Goal: Task Accomplishment & Management: Use online tool/utility

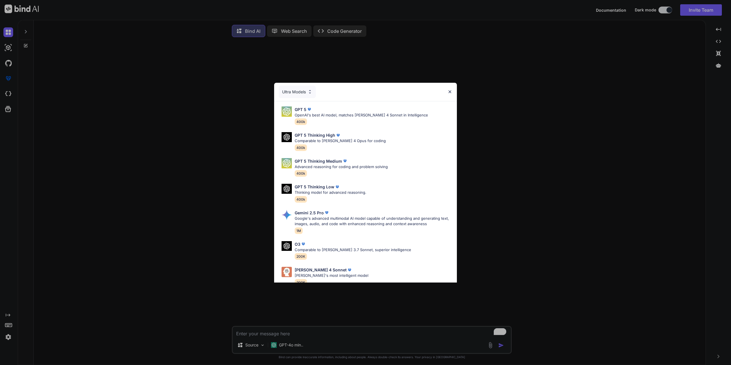
click at [307, 93] on div "Ultra Models" at bounding box center [297, 92] width 37 height 13
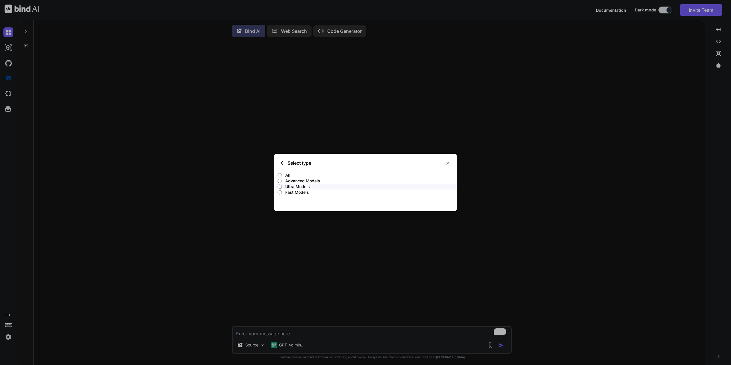
click at [281, 160] on div "Select type" at bounding box center [365, 163] width 183 height 18
click at [284, 163] on div "Select type" at bounding box center [296, 163] width 30 height 18
click at [283, 163] on div "Select type" at bounding box center [296, 163] width 30 height 18
click at [281, 162] on img at bounding box center [282, 162] width 2 height 3
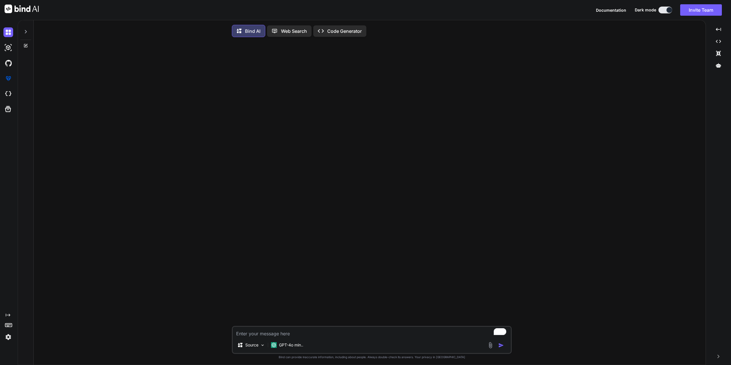
click at [281, 162] on div at bounding box center [372, 184] width 279 height 284
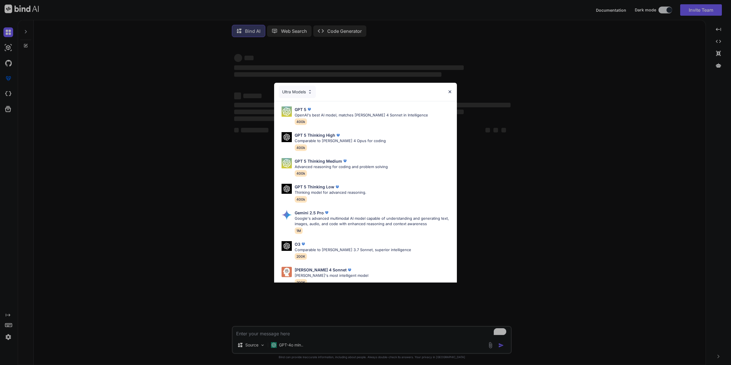
type textarea "x"
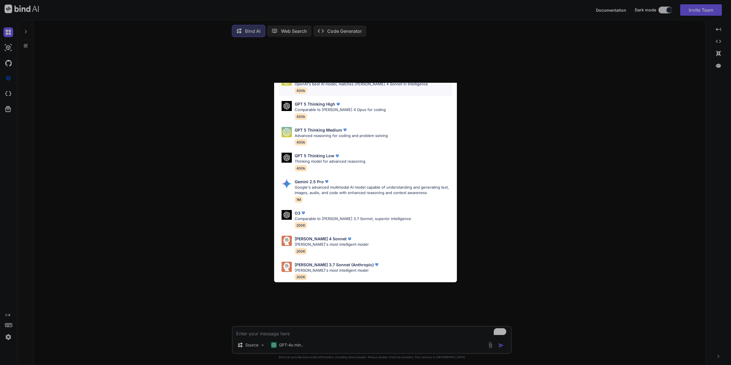
scroll to position [35, 0]
click at [288, 237] on img at bounding box center [287, 241] width 10 height 10
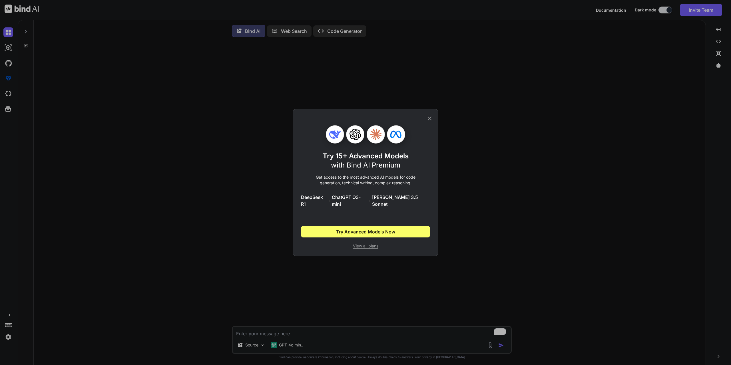
scroll to position [0, 0]
click at [377, 229] on span "Try Advanced Models Now" at bounding box center [365, 231] width 59 height 7
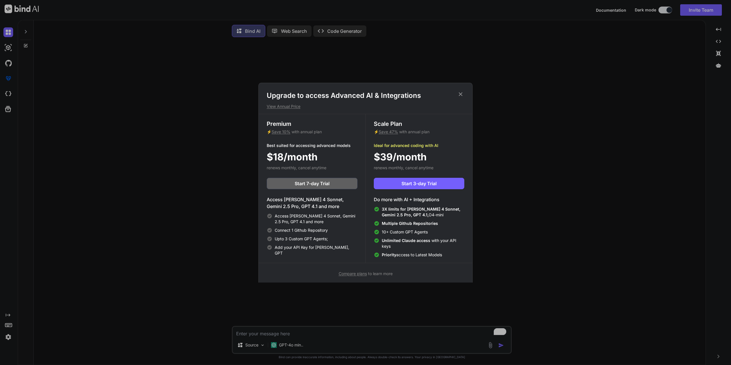
click at [140, 58] on div "Upgrade to access Advanced AI & Integrations View Annual Price Premium ⚡ Save 1…" at bounding box center [365, 182] width 731 height 365
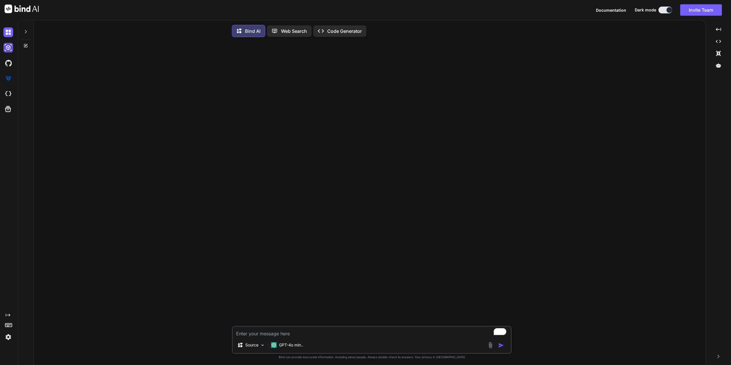
click at [7, 49] on img at bounding box center [8, 48] width 10 height 10
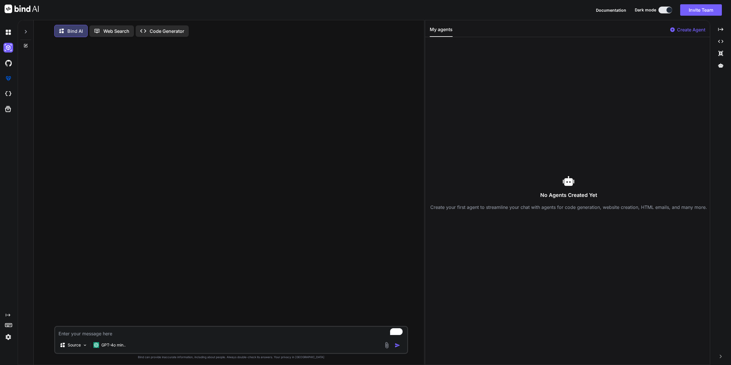
click at [24, 7] on img at bounding box center [22, 9] width 34 height 9
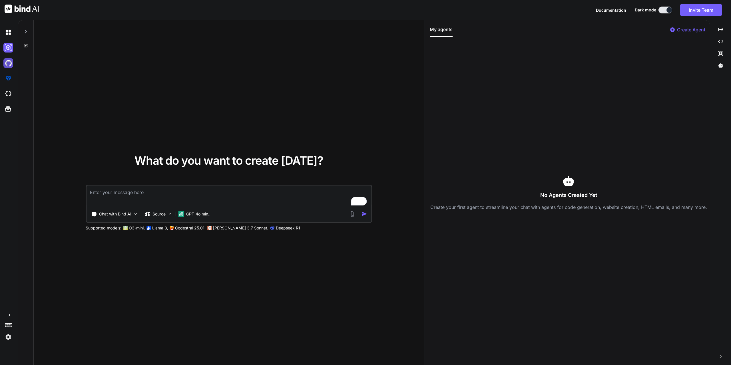
click at [7, 59] on img at bounding box center [8, 63] width 10 height 10
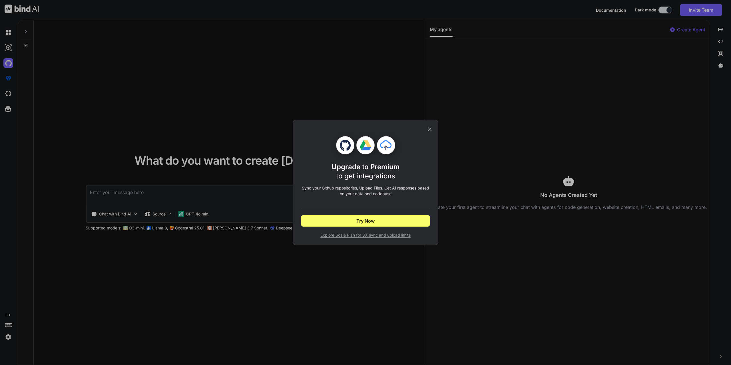
click at [430, 128] on icon at bounding box center [430, 129] width 6 height 6
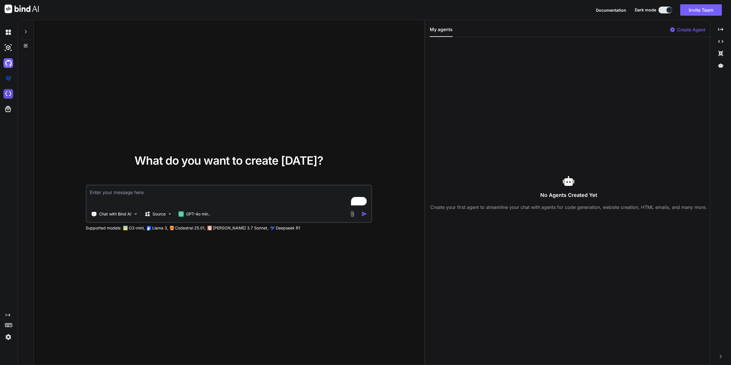
click at [6, 95] on img at bounding box center [8, 94] width 10 height 10
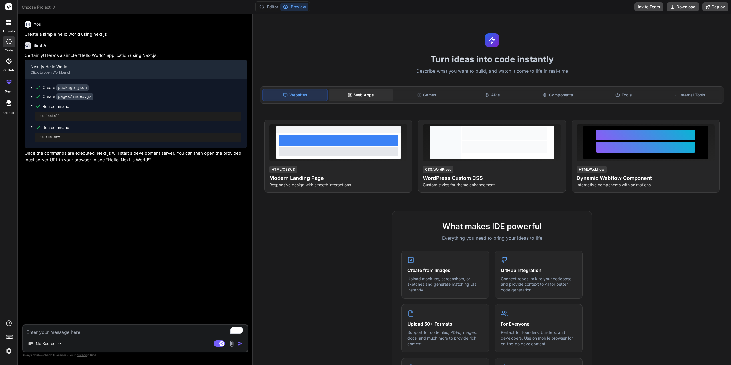
click at [369, 99] on div "Web Apps" at bounding box center [361, 95] width 65 height 12
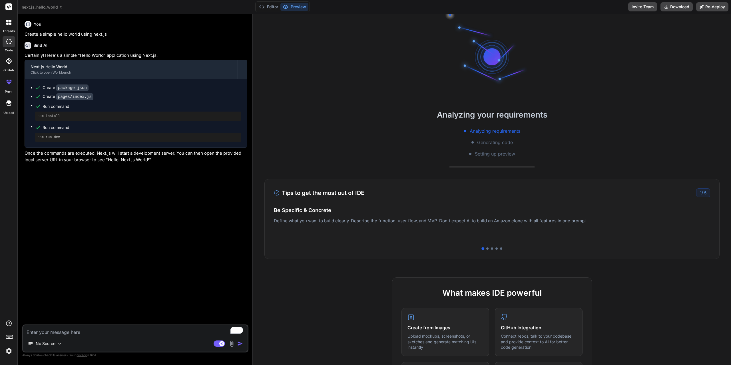
click at [9, 47] on div at bounding box center [9, 41] width 13 height 11
click at [37, 3] on header "next.js_hello_world Created with Pixso." at bounding box center [135, 7] width 235 height 14
click at [37, 7] on span "next.js_hello_world" at bounding box center [42, 7] width 41 height 6
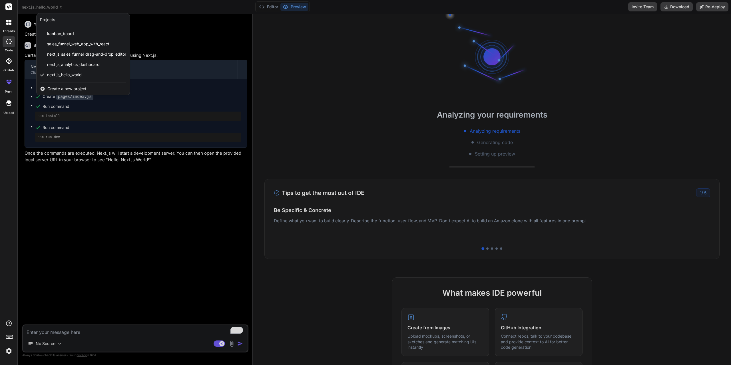
click at [62, 86] on span "Create a new project" at bounding box center [66, 89] width 39 height 6
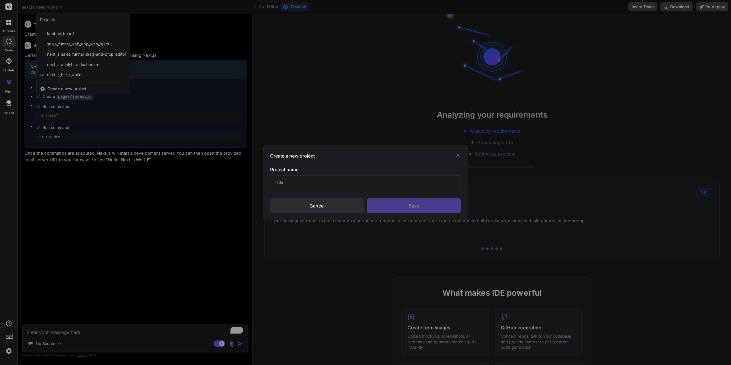
click at [343, 181] on input "text" at bounding box center [365, 182] width 191 height 14
type textarea "x"
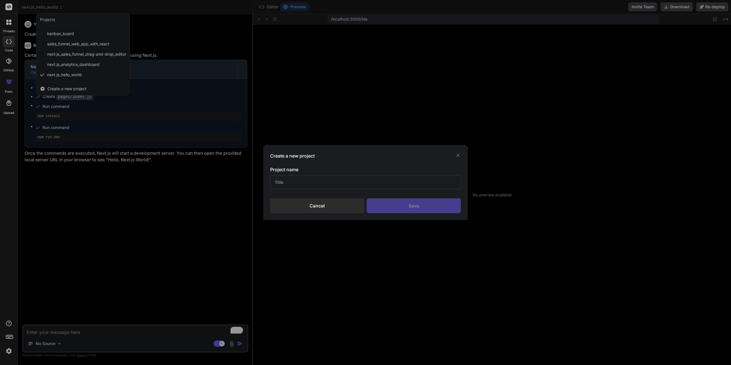
scroll to position [27, 0]
type input "Test"
click at [423, 204] on div "Save" at bounding box center [414, 205] width 94 height 15
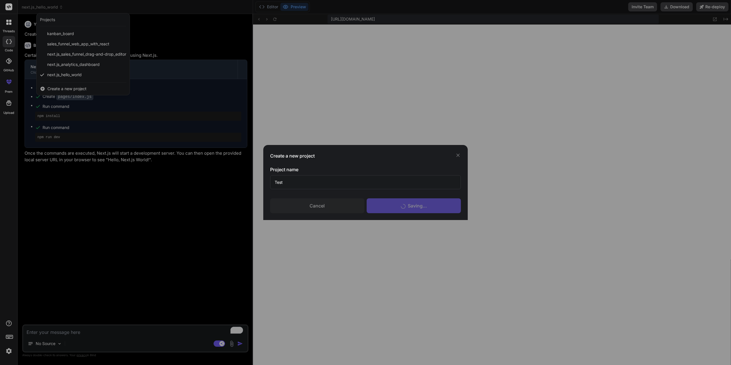
scroll to position [92, 0]
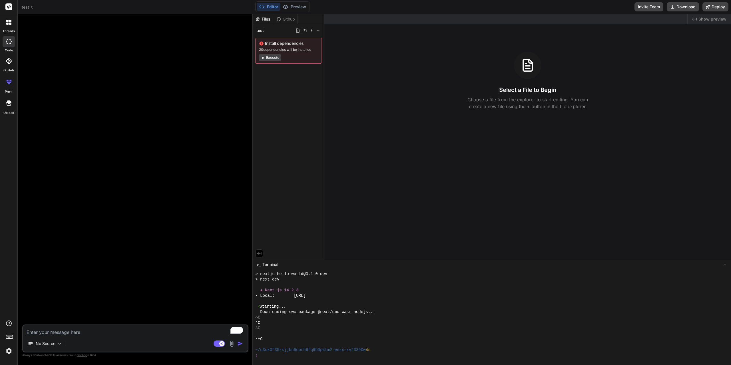
click at [5, 45] on div at bounding box center [9, 41] width 13 height 11
click at [7, 21] on icon at bounding box center [7, 21] width 2 height 2
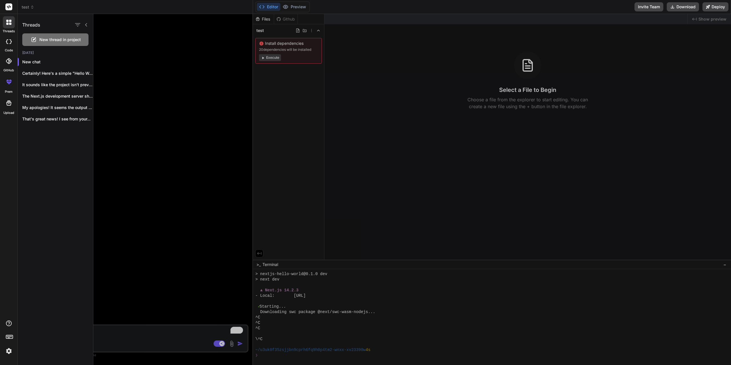
click at [9, 6] on icon at bounding box center [9, 6] width 4 height 3
click at [9, 45] on div at bounding box center [9, 41] width 13 height 11
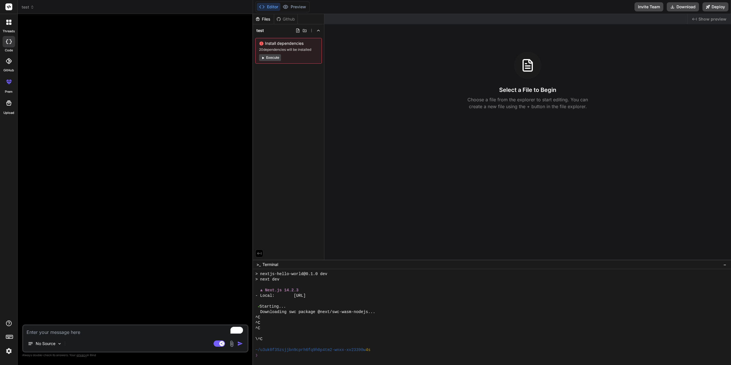
click at [9, 336] on icon at bounding box center [9, 337] width 8 height 8
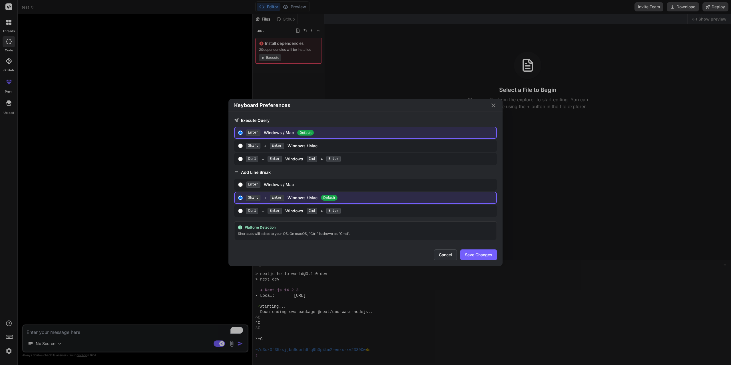
click at [443, 252] on button "Cancel" at bounding box center [445, 255] width 23 height 11
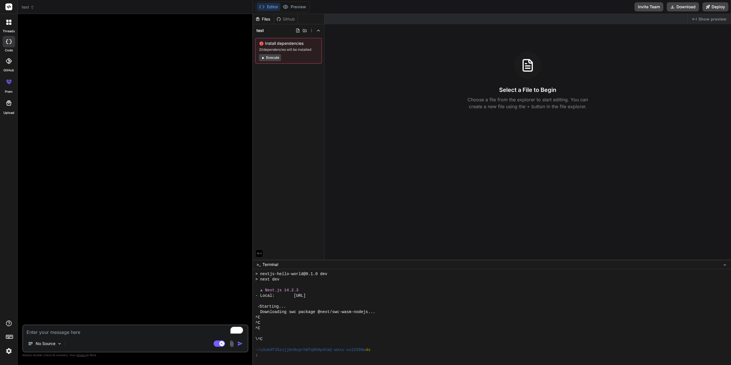
click at [13, 353] on img at bounding box center [9, 351] width 10 height 10
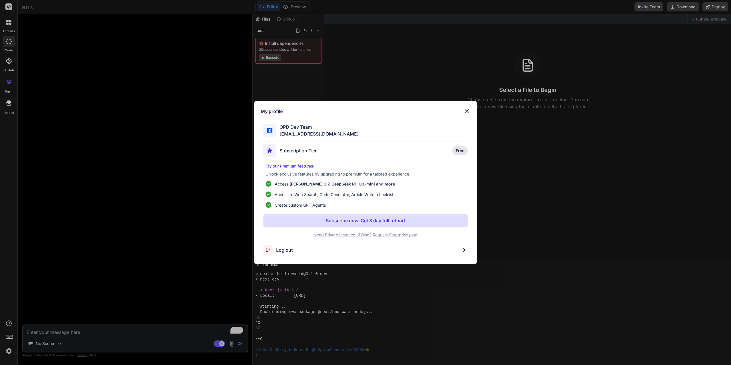
click at [15, 348] on div "My profile OPD Dev Team opddevteam@gmail.com Subscription Tier Free Try our Pre…" at bounding box center [365, 182] width 731 height 365
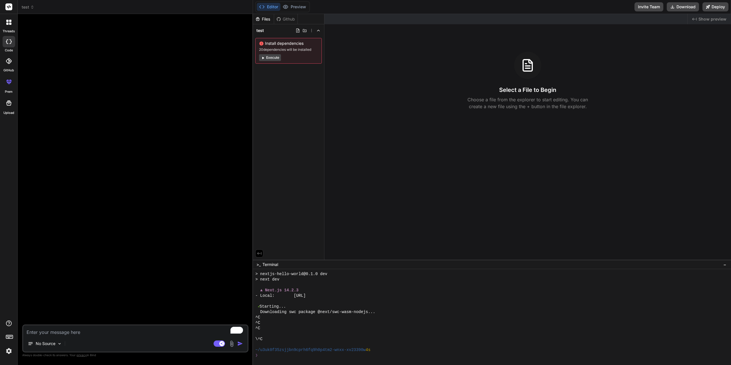
click at [100, 219] on div at bounding box center [135, 172] width 225 height 306
click at [9, 21] on icon at bounding box center [8, 22] width 5 height 5
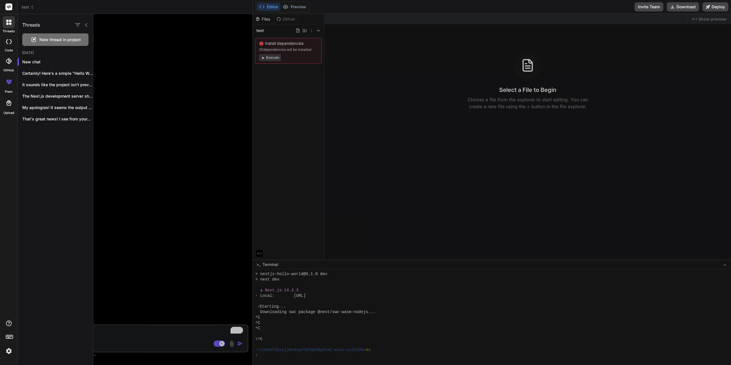
click at [6, 5] on rect at bounding box center [8, 6] width 7 height 7
click at [10, 7] on rect at bounding box center [8, 6] width 7 height 7
click at [154, 63] on div at bounding box center [412, 189] width 638 height 351
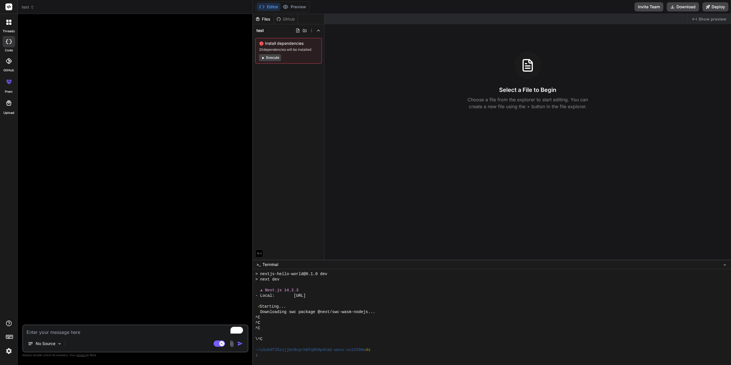
click at [10, 45] on div at bounding box center [9, 41] width 13 height 11
click at [7, 45] on div at bounding box center [9, 41] width 13 height 11
click at [7, 44] on div at bounding box center [9, 41] width 13 height 11
click at [5, 46] on div at bounding box center [9, 41] width 13 height 11
click at [11, 61] on icon at bounding box center [9, 61] width 6 height 6
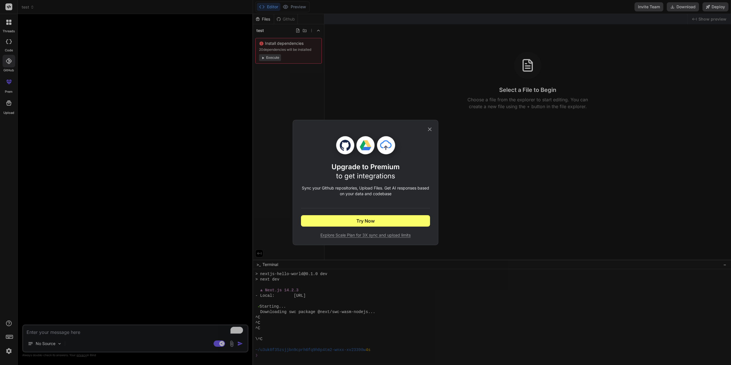
drag, startPoint x: 139, startPoint y: 71, endPoint x: 106, endPoint y: 74, distance: 32.6
click at [139, 72] on div "Upgrade to Premium to get integrations Sync your Github repositories, Upload Fi…" at bounding box center [365, 182] width 731 height 365
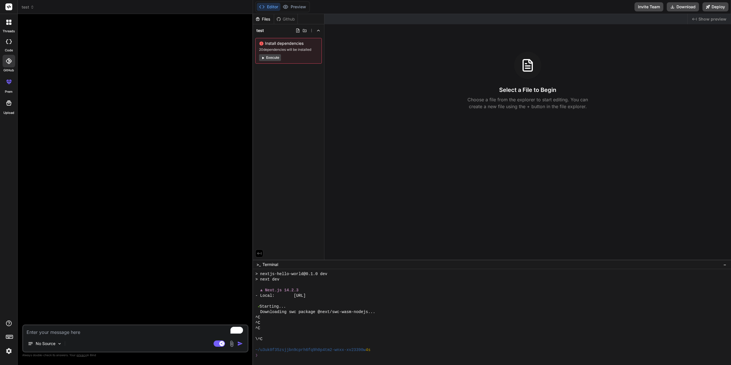
click at [8, 84] on icon at bounding box center [8, 82] width 7 height 7
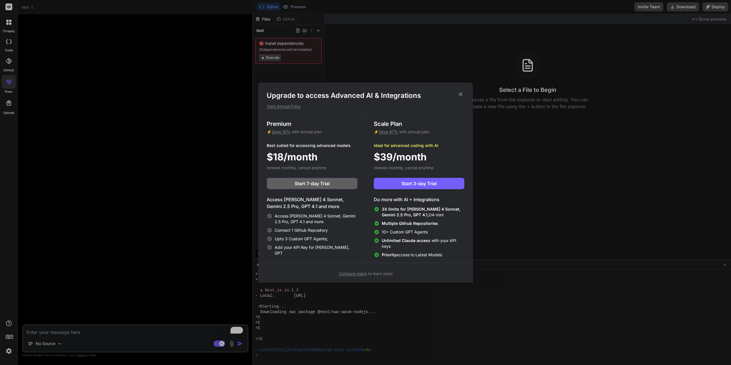
click at [103, 90] on div "Upgrade to access Advanced AI & Integrations View Annual Price Premium ⚡ Save 1…" at bounding box center [365, 182] width 731 height 365
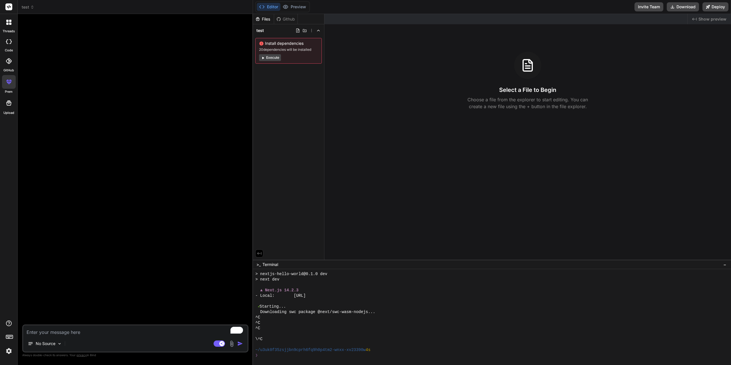
click at [11, 63] on icon at bounding box center [9, 61] width 6 height 6
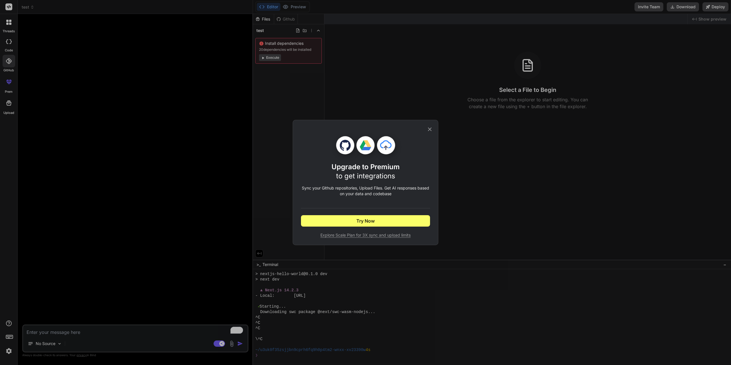
click at [121, 75] on div "Upgrade to Premium to get integrations Sync your Github repositories, Upload Fi…" at bounding box center [365, 182] width 731 height 365
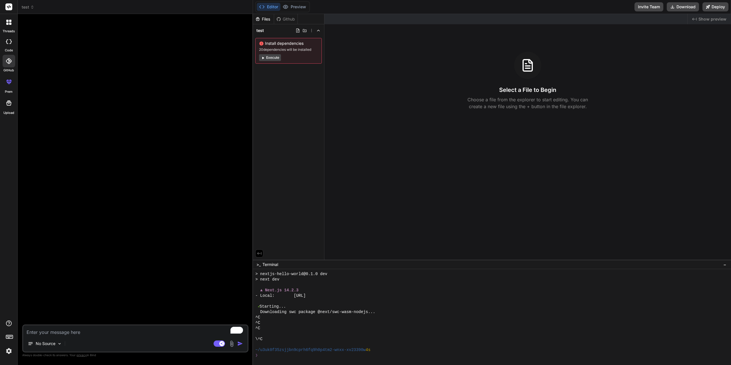
click at [5, 24] on div at bounding box center [9, 22] width 12 height 12
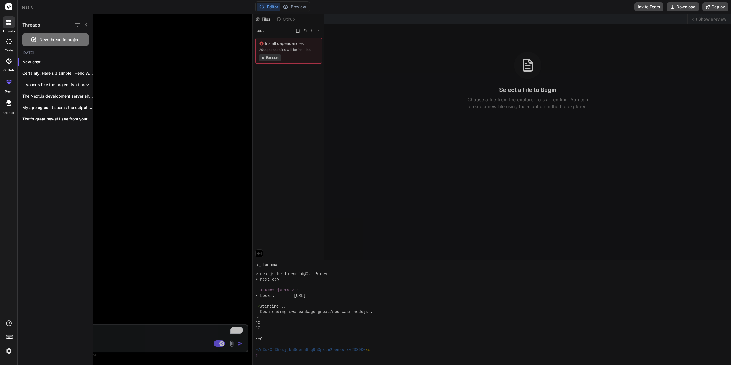
click at [58, 41] on span "New thread in project" at bounding box center [59, 40] width 41 height 6
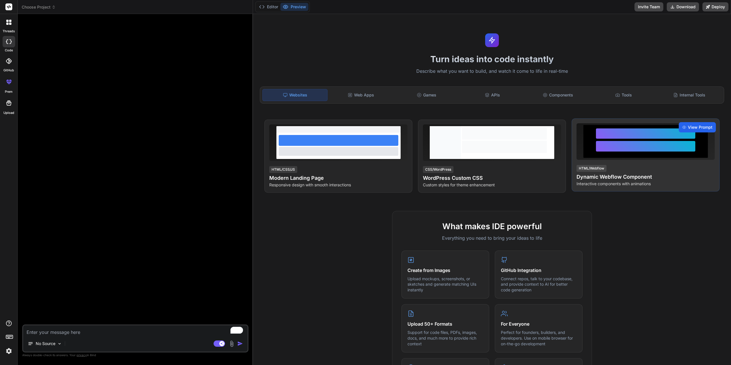
click at [688, 127] on span "View Prompt" at bounding box center [700, 127] width 25 height 6
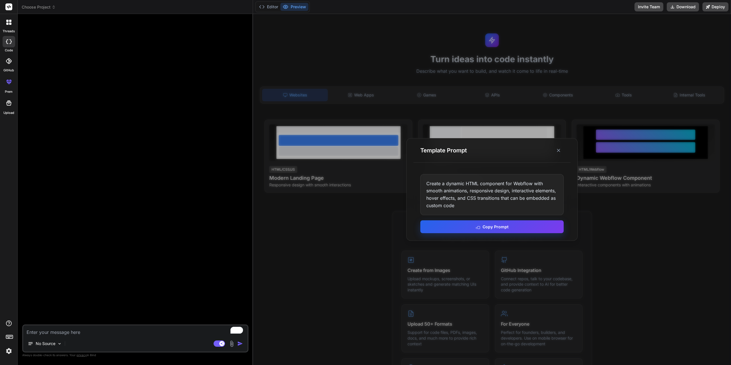
click at [500, 229] on button "Copy Prompt" at bounding box center [491, 226] width 143 height 13
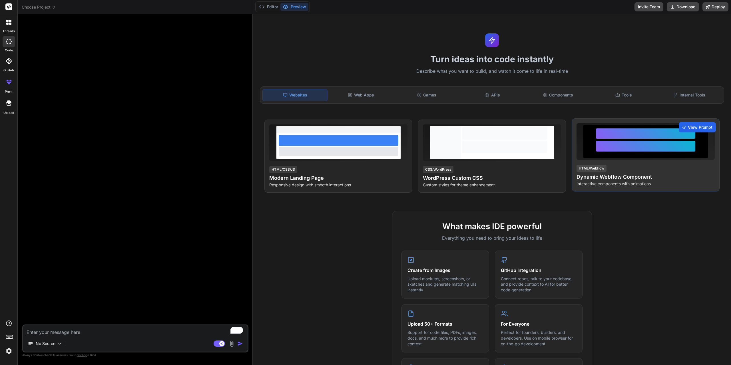
click at [692, 128] on span "View Prompt" at bounding box center [700, 127] width 25 height 6
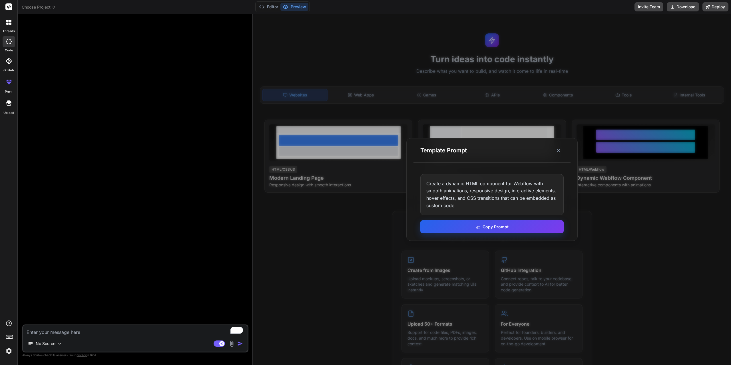
click at [517, 226] on button "Copy Prompt" at bounding box center [491, 226] width 143 height 13
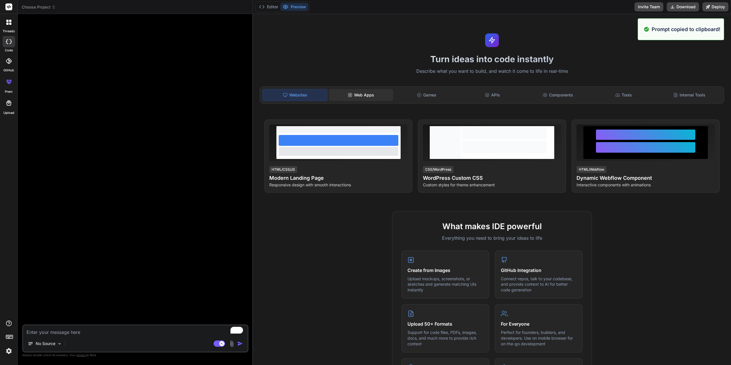
click at [369, 97] on div "Web Apps" at bounding box center [361, 95] width 65 height 12
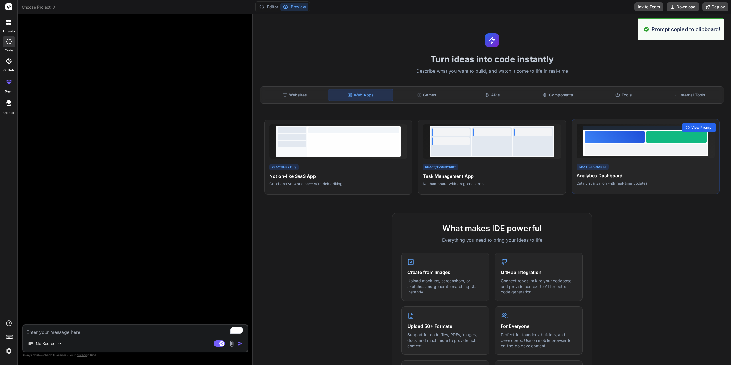
click at [700, 126] on span "View Prompt" at bounding box center [701, 127] width 21 height 5
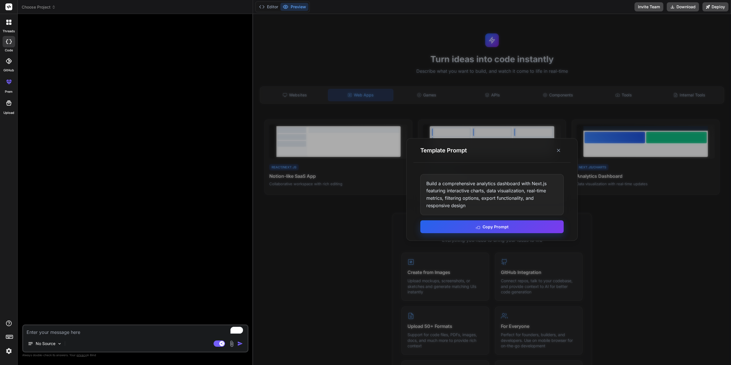
click at [504, 226] on button "Copy Prompt" at bounding box center [491, 226] width 143 height 13
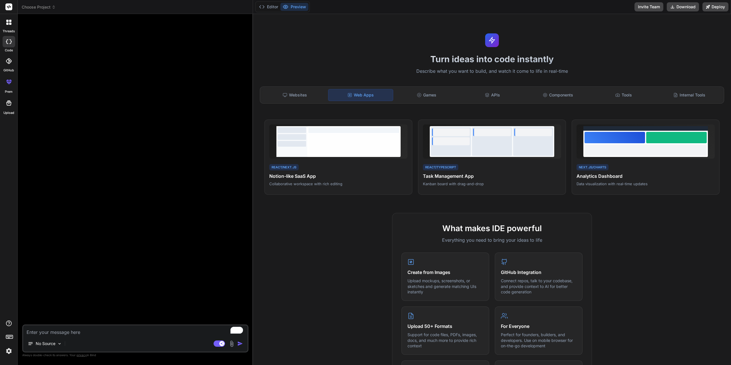
click at [9, 42] on icon at bounding box center [9, 41] width 6 height 5
click at [9, 60] on icon at bounding box center [9, 61] width 6 height 6
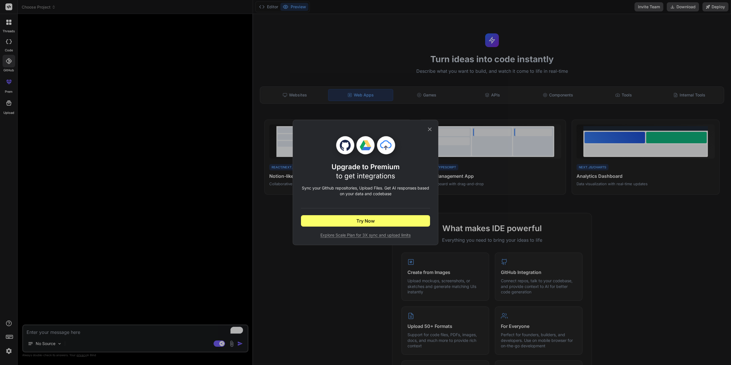
click at [430, 129] on icon at bounding box center [430, 130] width 4 height 4
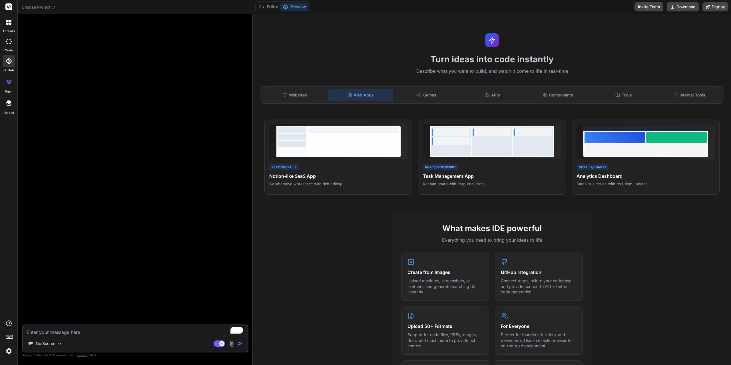
click at [10, 43] on icon at bounding box center [10, 41] width 2 height 5
click at [5, 41] on div at bounding box center [9, 41] width 13 height 11
click at [6, 26] on div at bounding box center [9, 22] width 12 height 12
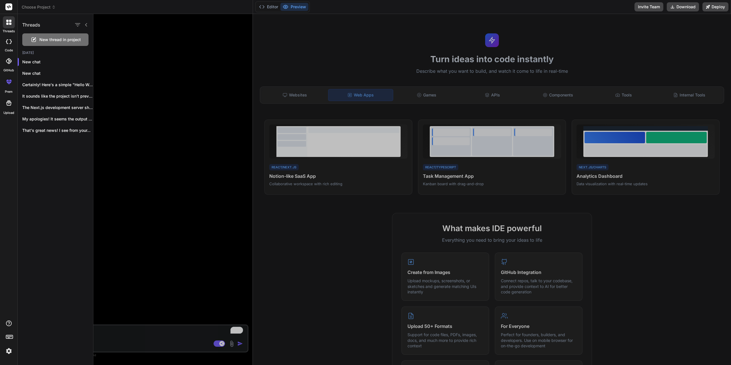
click at [132, 72] on div at bounding box center [412, 189] width 638 height 351
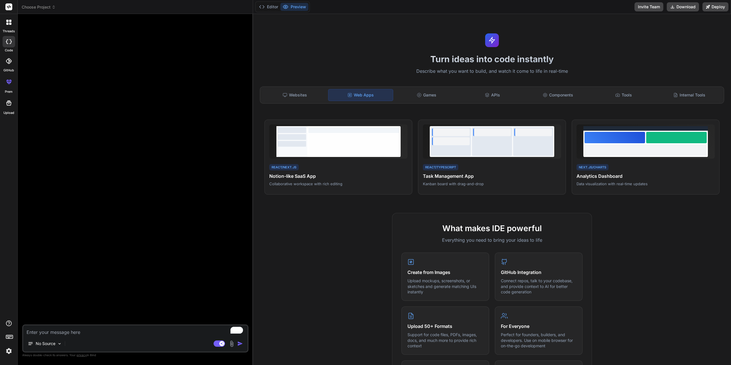
click at [10, 46] on div at bounding box center [9, 41] width 13 height 11
click at [7, 25] on div at bounding box center [9, 22] width 12 height 12
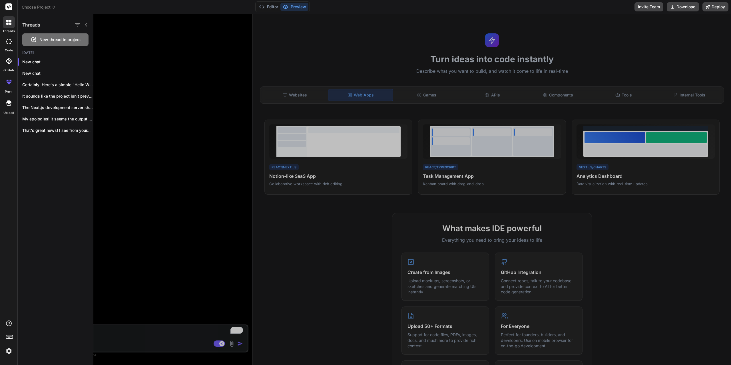
click at [171, 128] on div at bounding box center [412, 189] width 638 height 351
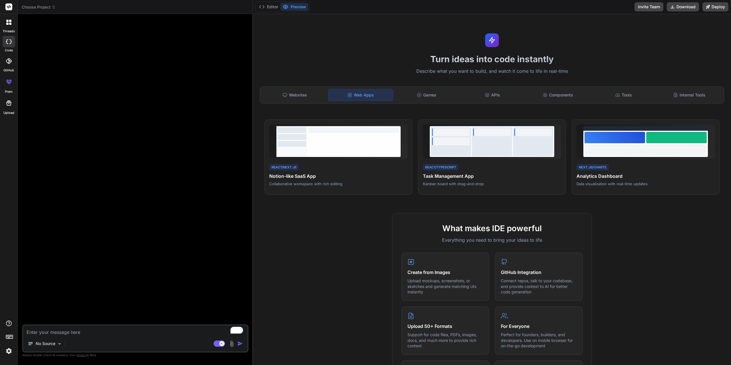
click at [7, 65] on div at bounding box center [9, 61] width 13 height 13
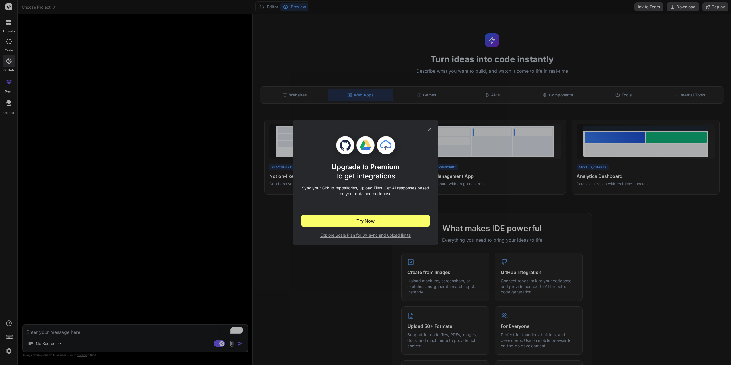
click at [430, 129] on icon at bounding box center [430, 130] width 4 height 4
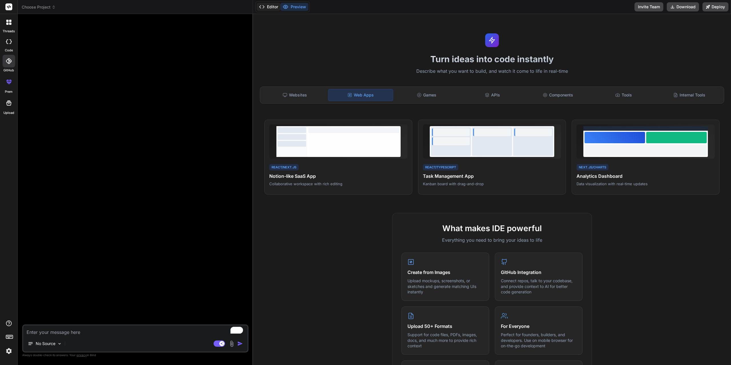
click at [268, 7] on button "Editor" at bounding box center [269, 7] width 24 height 8
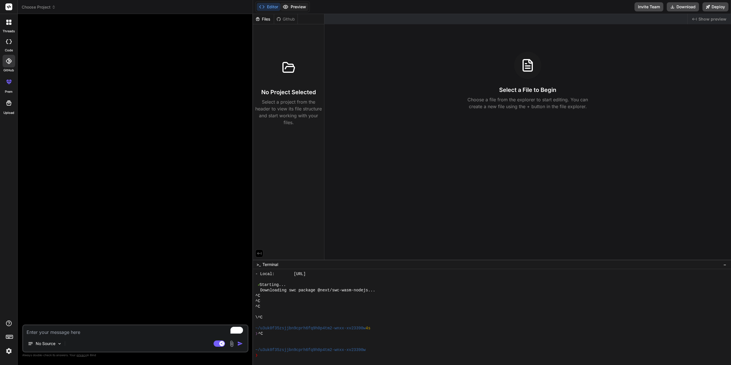
click at [292, 8] on button "Preview" at bounding box center [294, 7] width 28 height 8
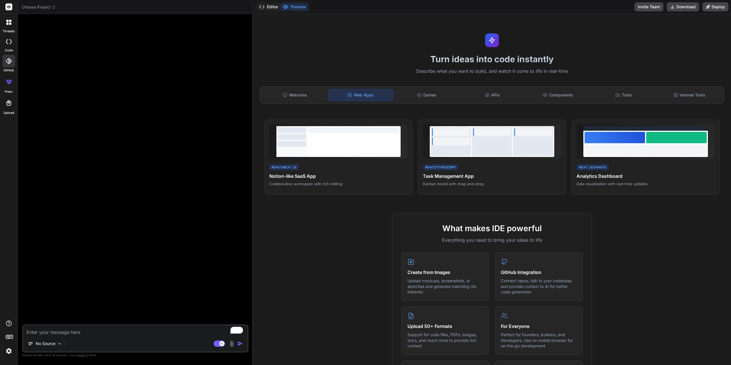
click at [277, 7] on button "Editor" at bounding box center [269, 7] width 24 height 8
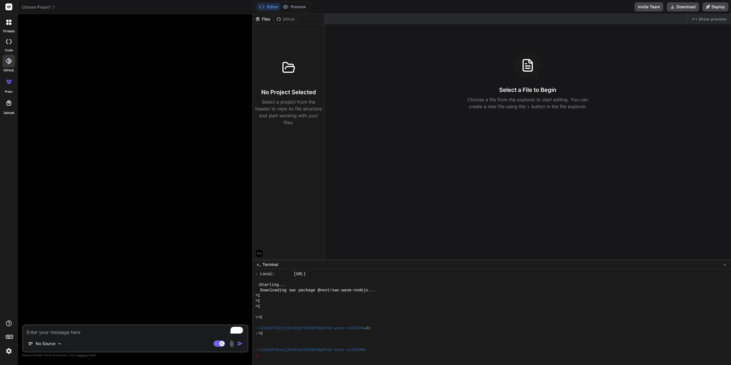
click at [261, 21] on div "Files" at bounding box center [263, 19] width 21 height 6
click at [287, 20] on div "Github" at bounding box center [285, 19] width 23 height 6
click at [265, 20] on div "Files" at bounding box center [263, 19] width 21 height 6
click at [283, 20] on div "Github" at bounding box center [285, 19] width 23 height 6
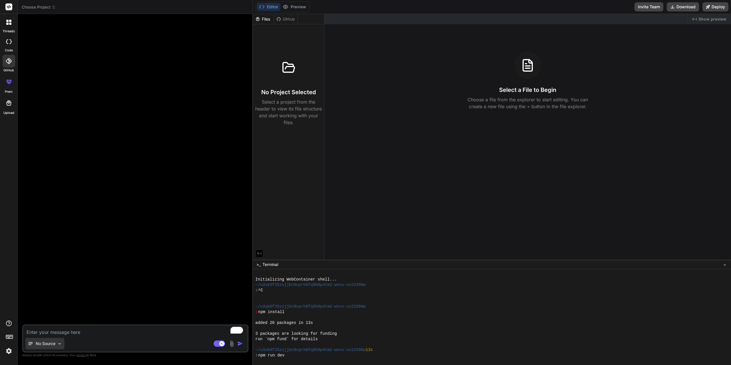
click at [48, 343] on p "No Source" at bounding box center [46, 344] width 20 height 6
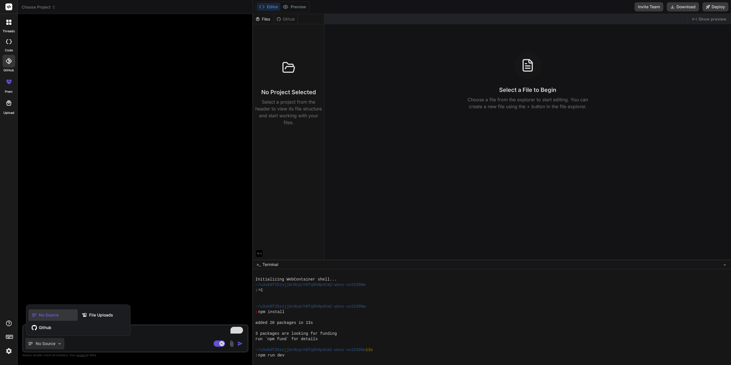
click at [48, 343] on div at bounding box center [365, 182] width 731 height 365
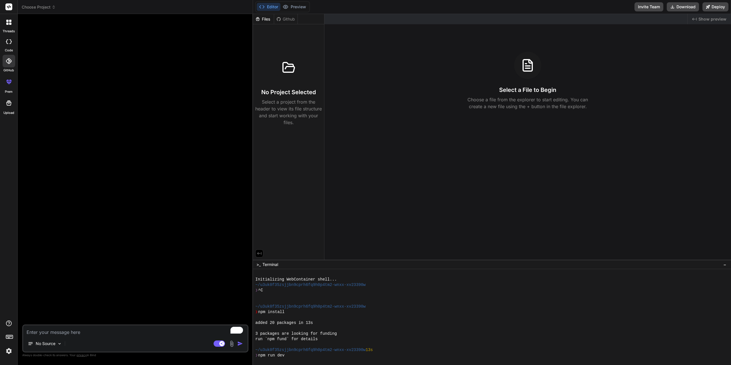
click at [10, 50] on label "code" at bounding box center [9, 50] width 8 height 5
type textarea "x"
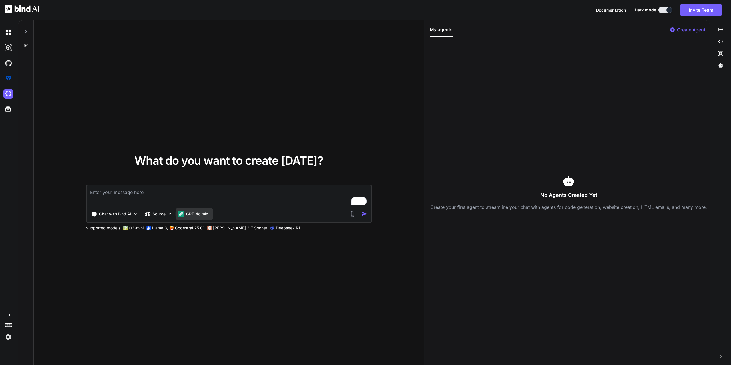
click at [206, 214] on p "GPT-4o min.." at bounding box center [198, 214] width 24 height 6
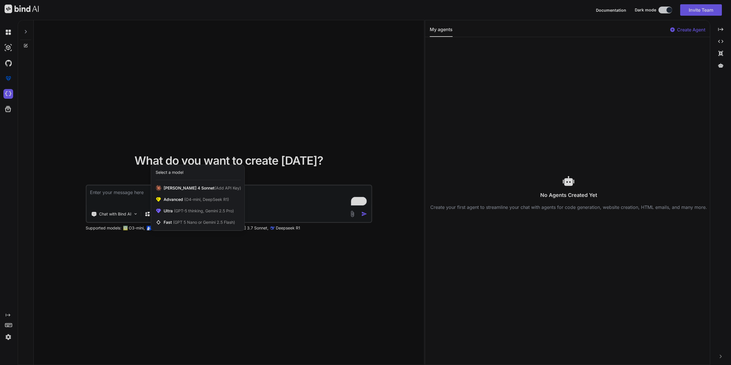
click at [223, 277] on div at bounding box center [365, 182] width 731 height 365
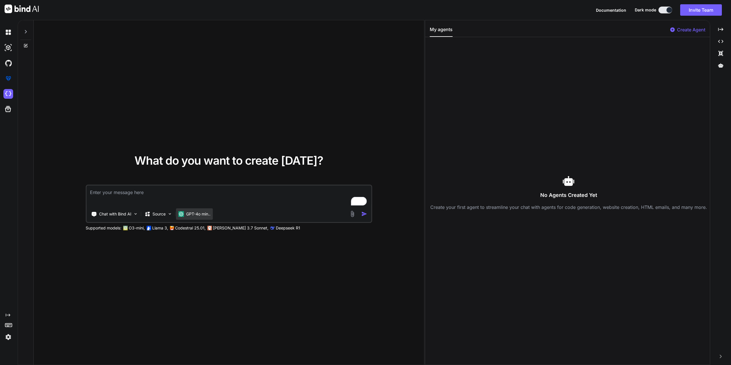
click at [200, 216] on p "GPT-4o min.." at bounding box center [198, 214] width 24 height 6
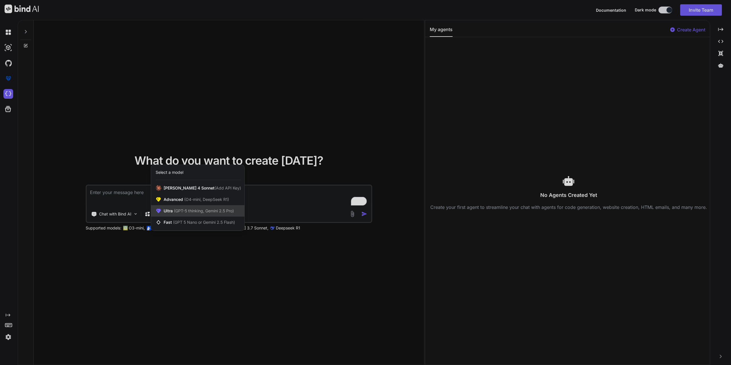
click at [202, 213] on span "(GPT-5 thinking, Gemini 2.5 Pro)" at bounding box center [203, 210] width 61 height 5
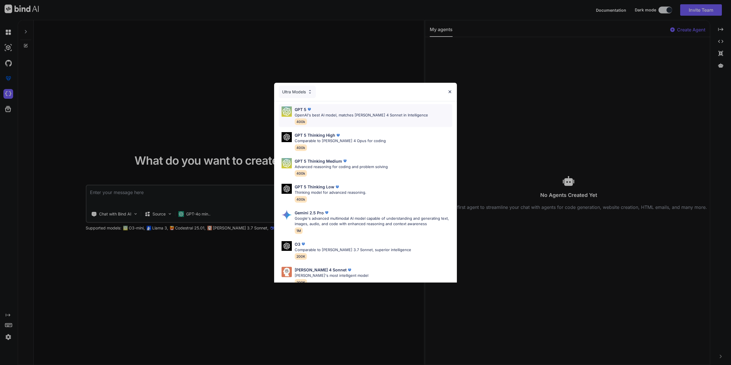
click at [306, 123] on span "400k" at bounding box center [301, 121] width 12 height 7
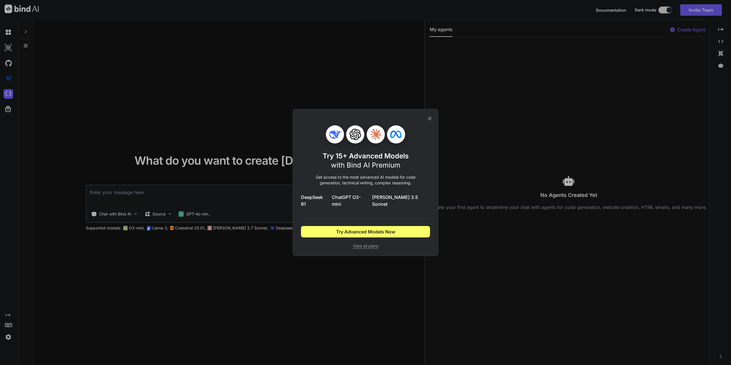
click at [427, 122] on icon at bounding box center [430, 118] width 6 height 6
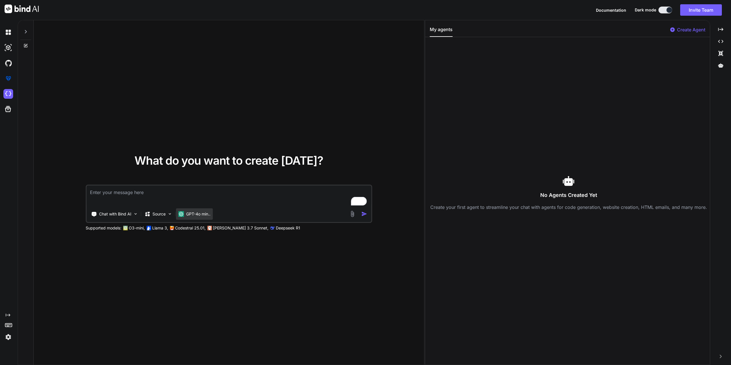
click at [188, 217] on p "GPT-4o min.." at bounding box center [198, 214] width 24 height 6
type textarea "x"
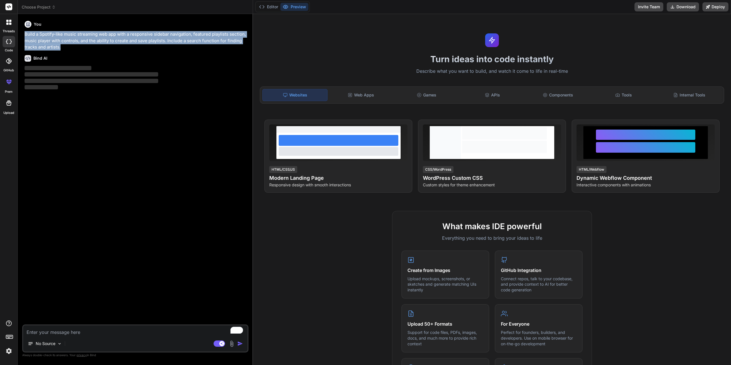
drag, startPoint x: 63, startPoint y: 47, endPoint x: 25, endPoint y: 33, distance: 41.3
click at [25, 33] on p "Build a Spotify-like music streaming web app with a responsive sidebar navigati…" at bounding box center [136, 40] width 223 height 19
copy p "Build a Spotify-like music streaming web app with a responsive sidebar navigati…"
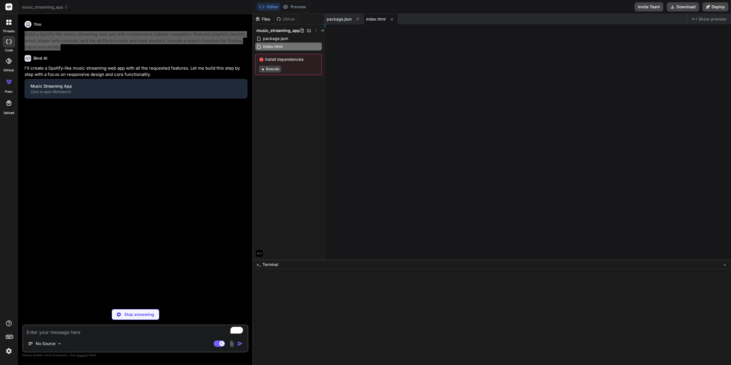
type textarea "x"
type textarea "} ] };"
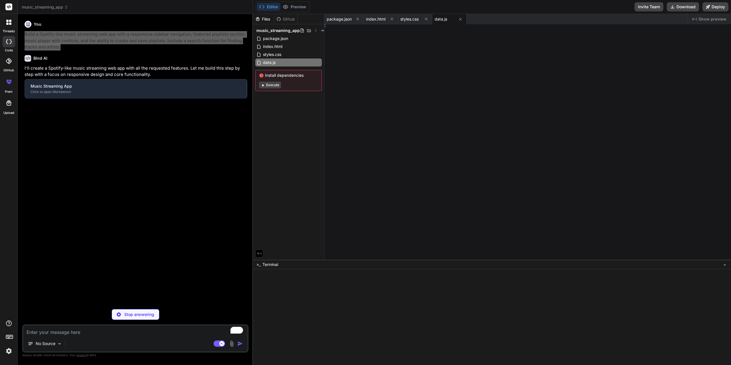
type textarea "x"
type textarea "itApp);"
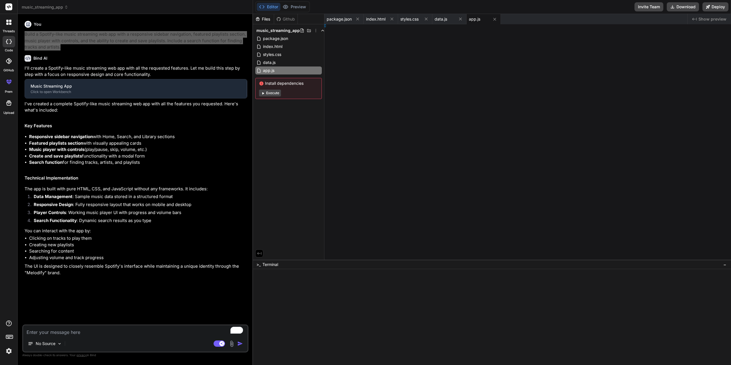
type textarea "x"
